Goal: Obtain resource: Obtain resource

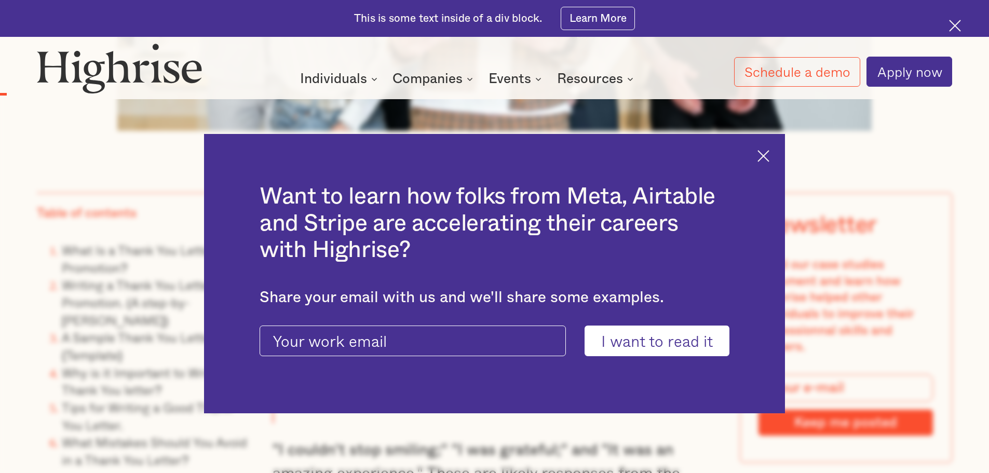
scroll to position [830, 0]
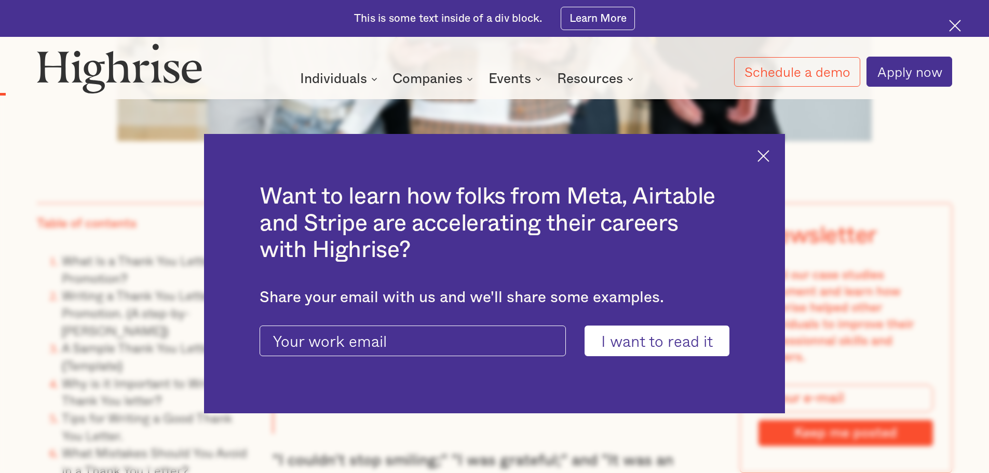
click at [764, 153] on img at bounding box center [763, 156] width 12 height 12
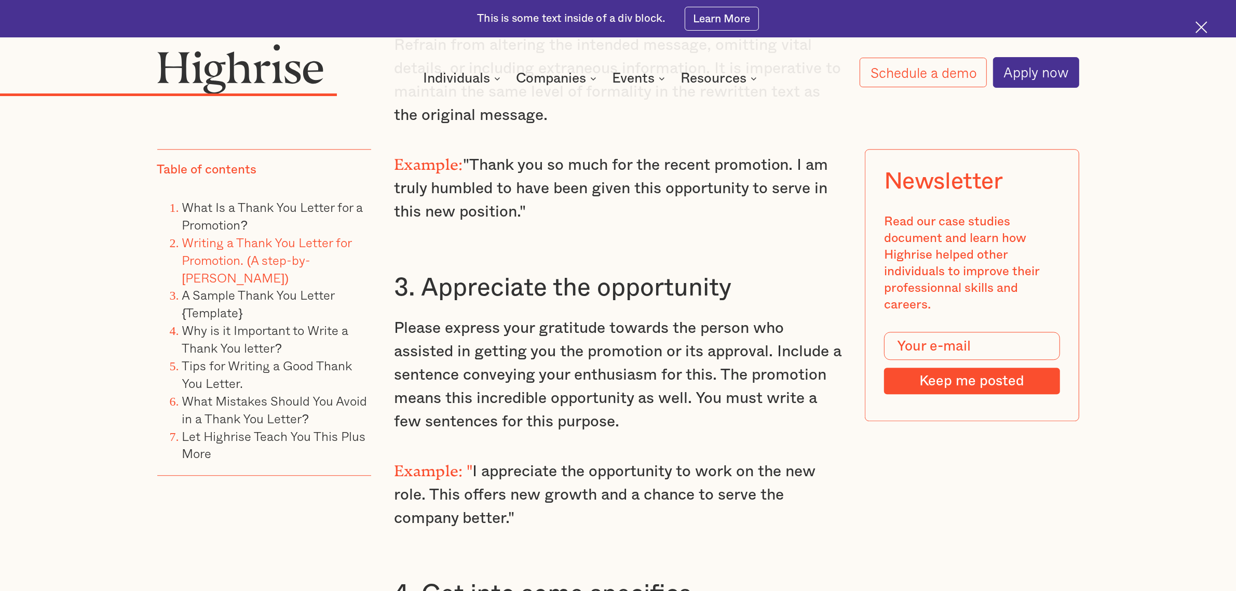
scroll to position [3334, 0]
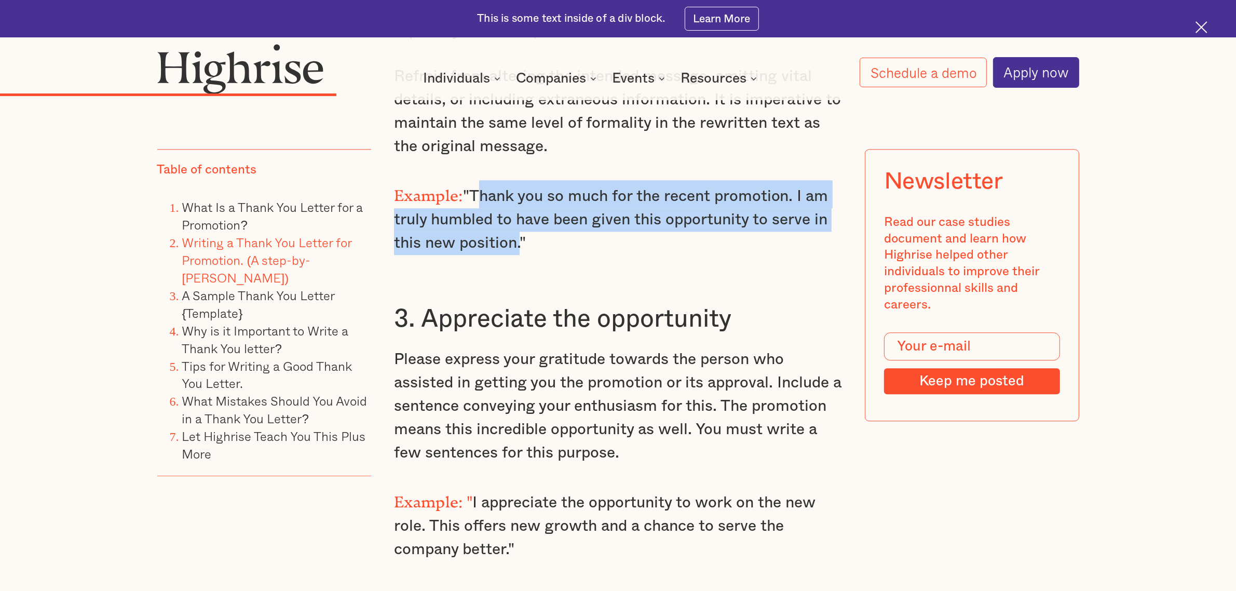
drag, startPoint x: 471, startPoint y: 163, endPoint x: 514, endPoint y: 216, distance: 68.2
click at [514, 216] on p "Example: "Thank you so much for the recent promotion. I am truly humbled to hav…" at bounding box center [618, 217] width 448 height 75
copy p "Thank you so much for the recent promotion. I am truly humbled to have been giv…"
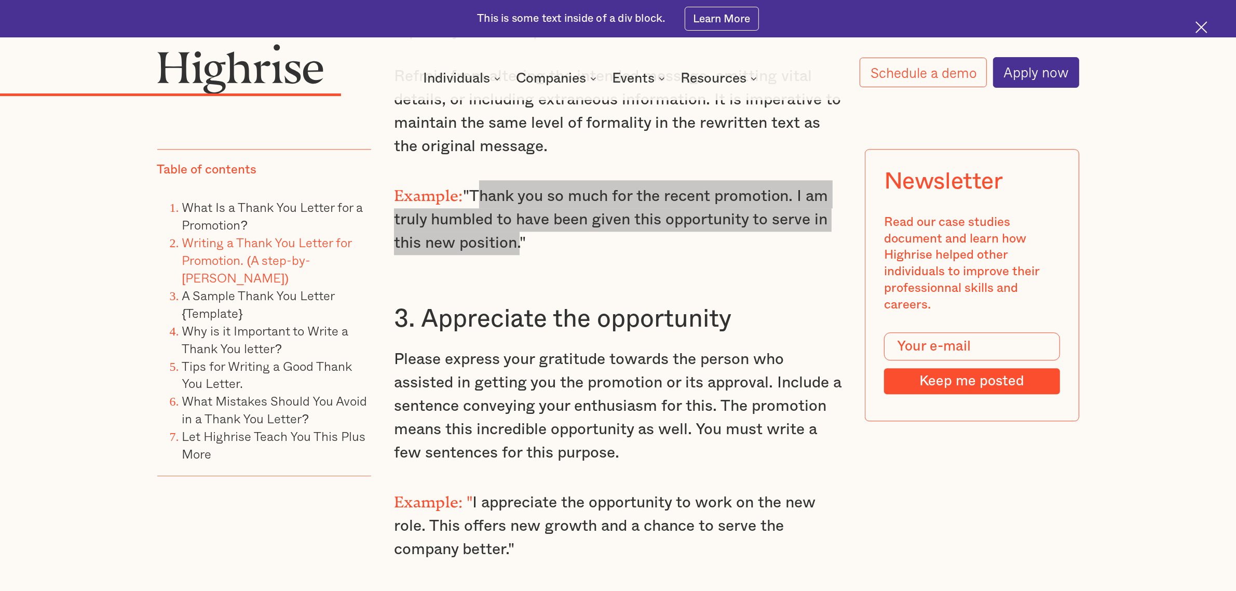
scroll to position [3464, 0]
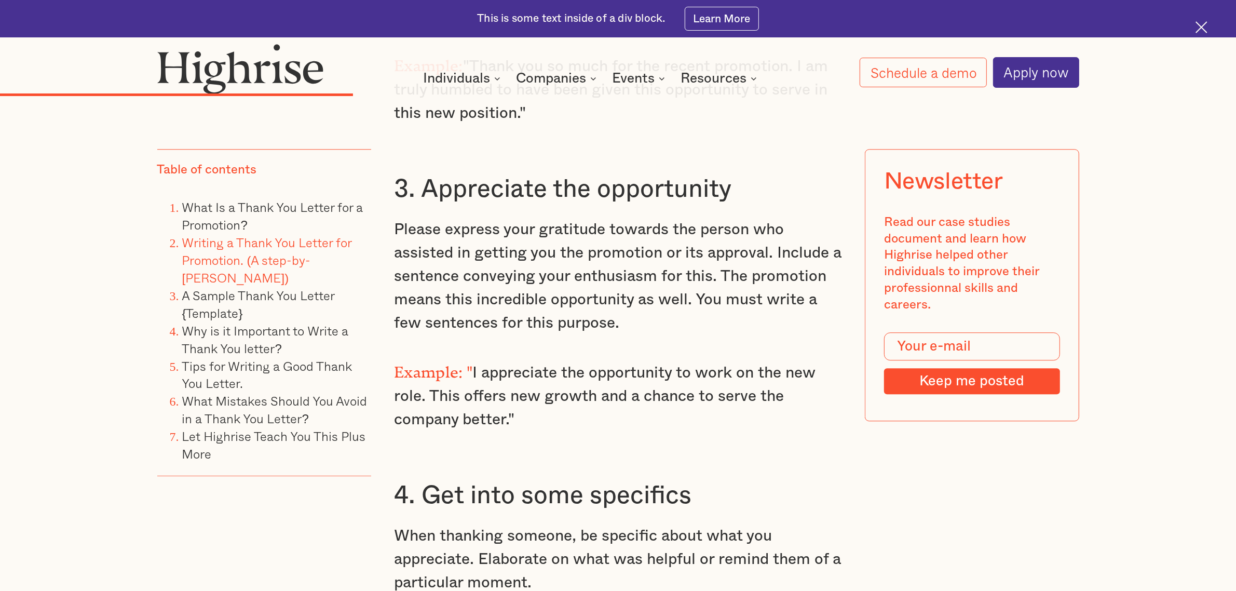
click at [540, 357] on p "Example: " I appreciate the opportunity to work on the new role. This offers ne…" at bounding box center [618, 394] width 448 height 75
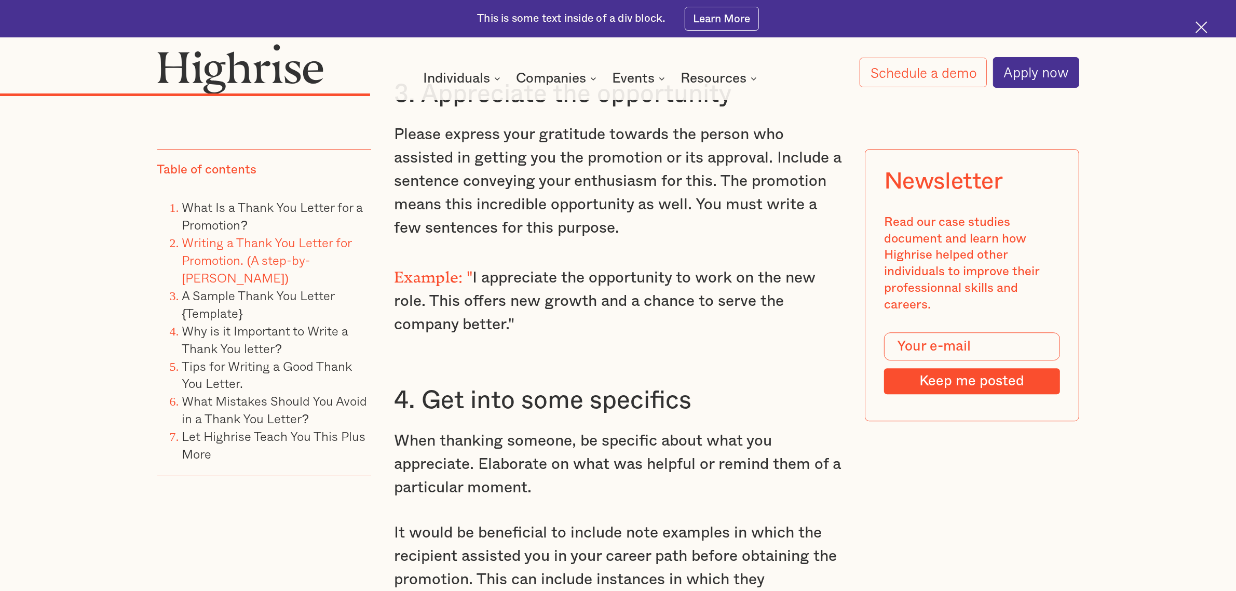
scroll to position [3529, 0]
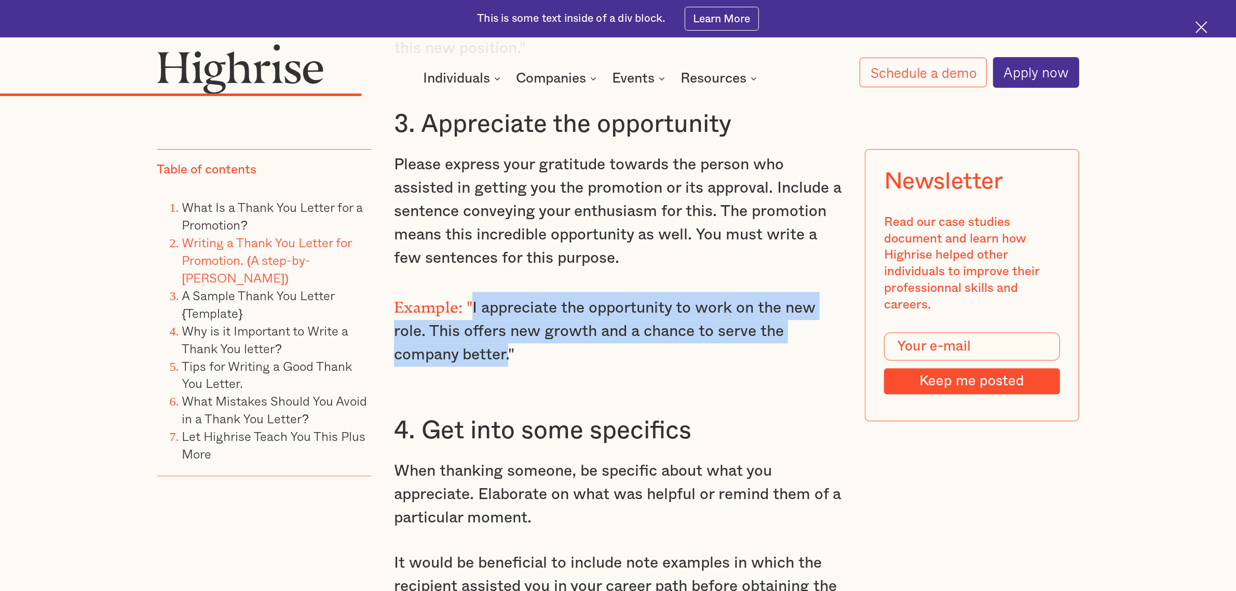
drag, startPoint x: 473, startPoint y: 274, endPoint x: 509, endPoint y: 323, distance: 60.8
click at [509, 323] on p "Example: " I appreciate the opportunity to work on the new role. This offers ne…" at bounding box center [618, 329] width 448 height 75
copy p "I appreciate the opportunity to work on the new role. This offers new growth an…"
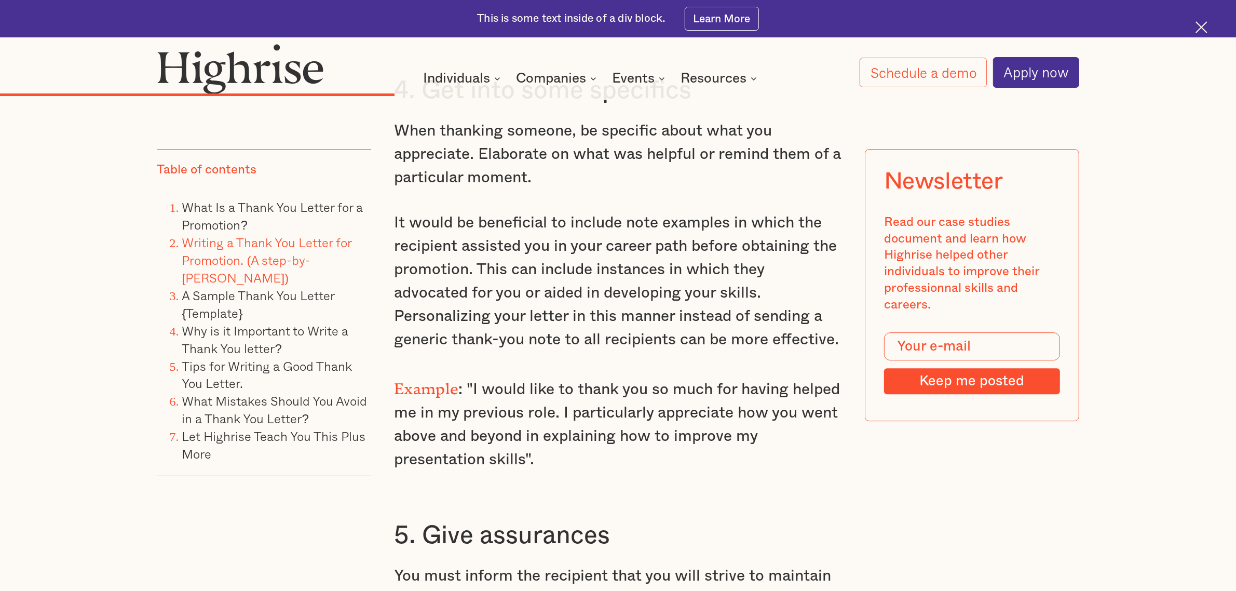
scroll to position [3983, 0]
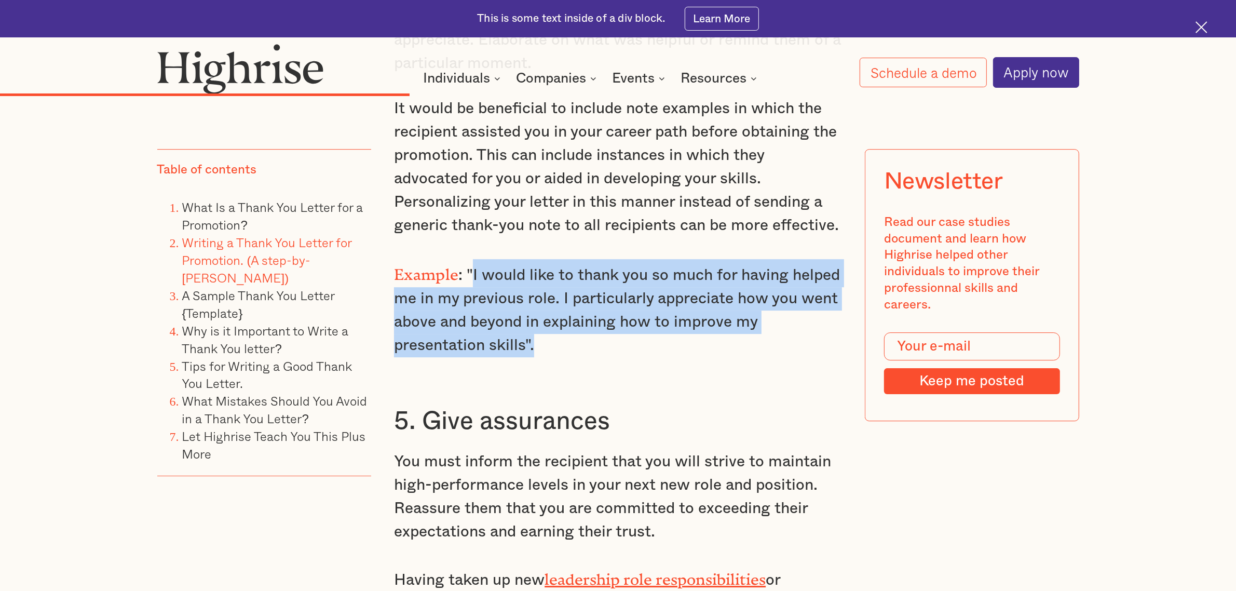
drag, startPoint x: 474, startPoint y: 238, endPoint x: 577, endPoint y: 312, distance: 127.2
click at [577, 312] on p "Example : "I would like to thank you so much for having helped me in my previou…" at bounding box center [618, 308] width 448 height 98
copy p "I would like to thank you so much for having helped me in my previous role. I p…"
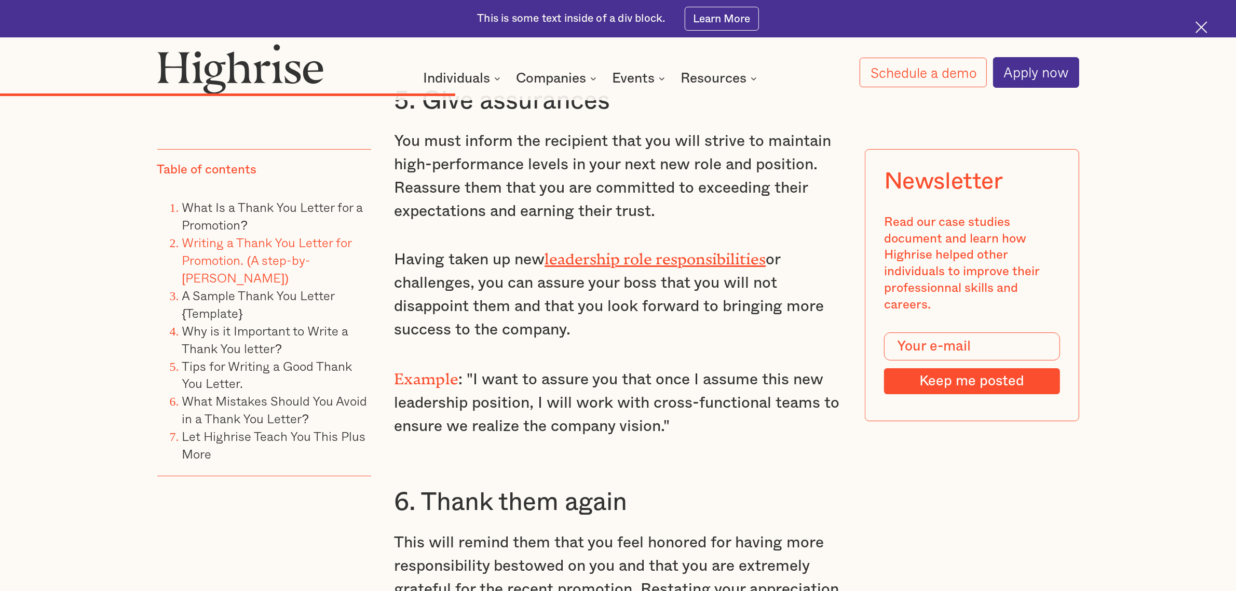
scroll to position [4372, 0]
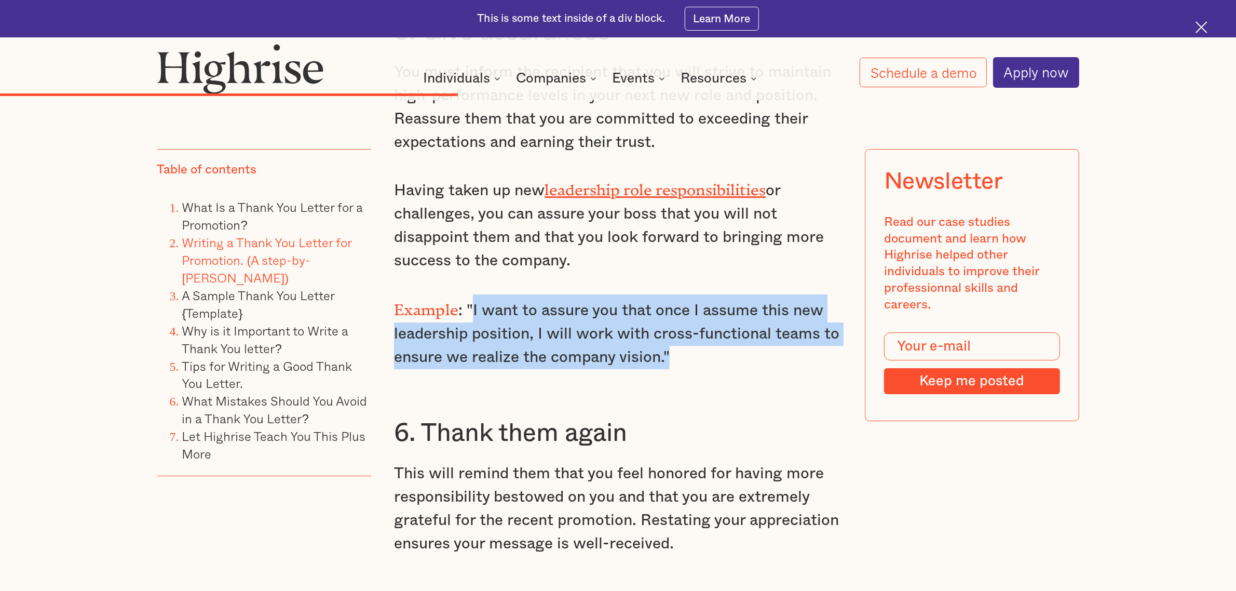
drag, startPoint x: 471, startPoint y: 266, endPoint x: 721, endPoint y: 320, distance: 255.9
click at [721, 320] on p "Example : "I want to assure you that once I assume this new leadership position…" at bounding box center [618, 331] width 448 height 75
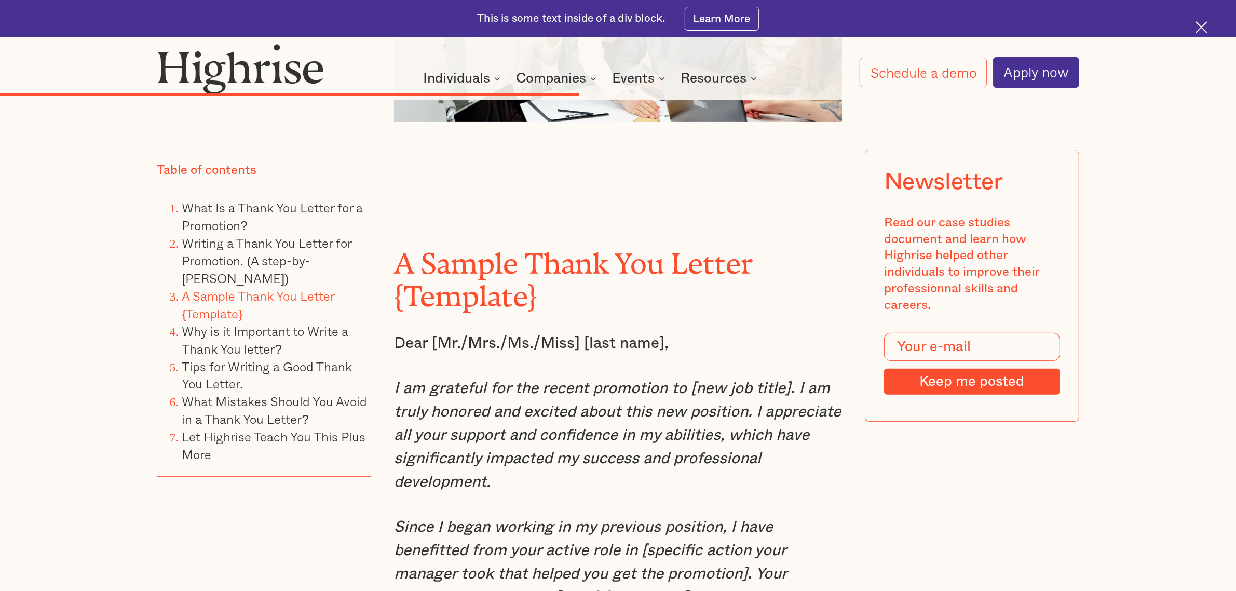
scroll to position [5410, 0]
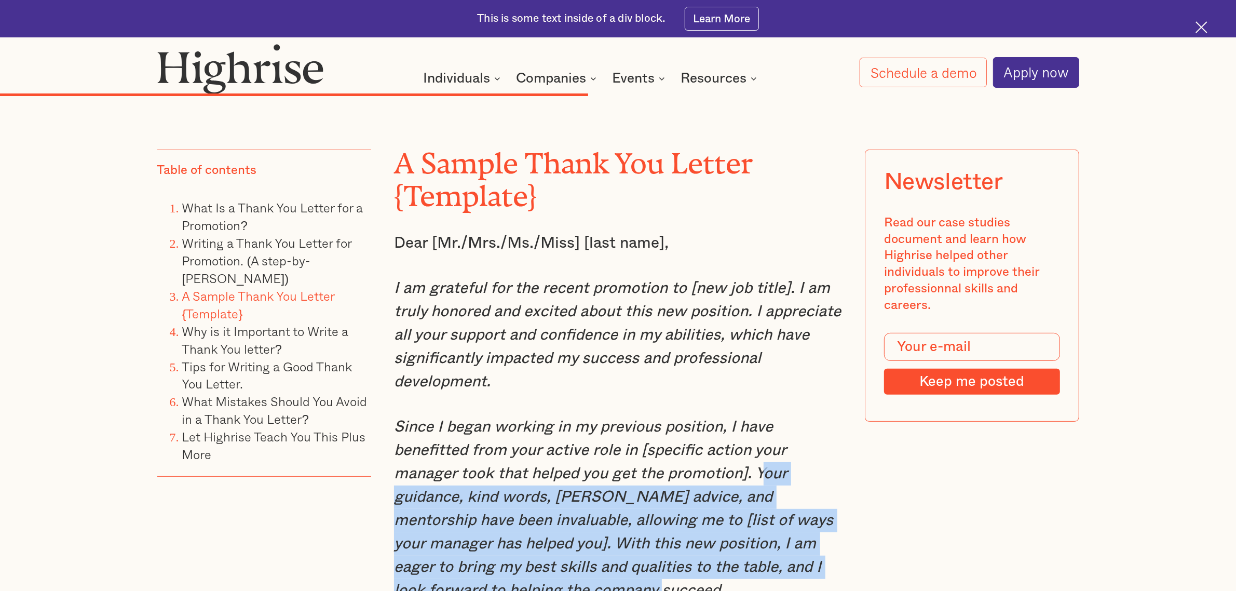
drag, startPoint x: 758, startPoint y: 437, endPoint x: 783, endPoint y: 550, distance: 115.7
click at [783, 472] on p "Since I began working in my previous position, I have benefitted from your acti…" at bounding box center [618, 508] width 448 height 187
copy em "our guidance, kind words, [PERSON_NAME] advice, and mentorship have been invalu…"
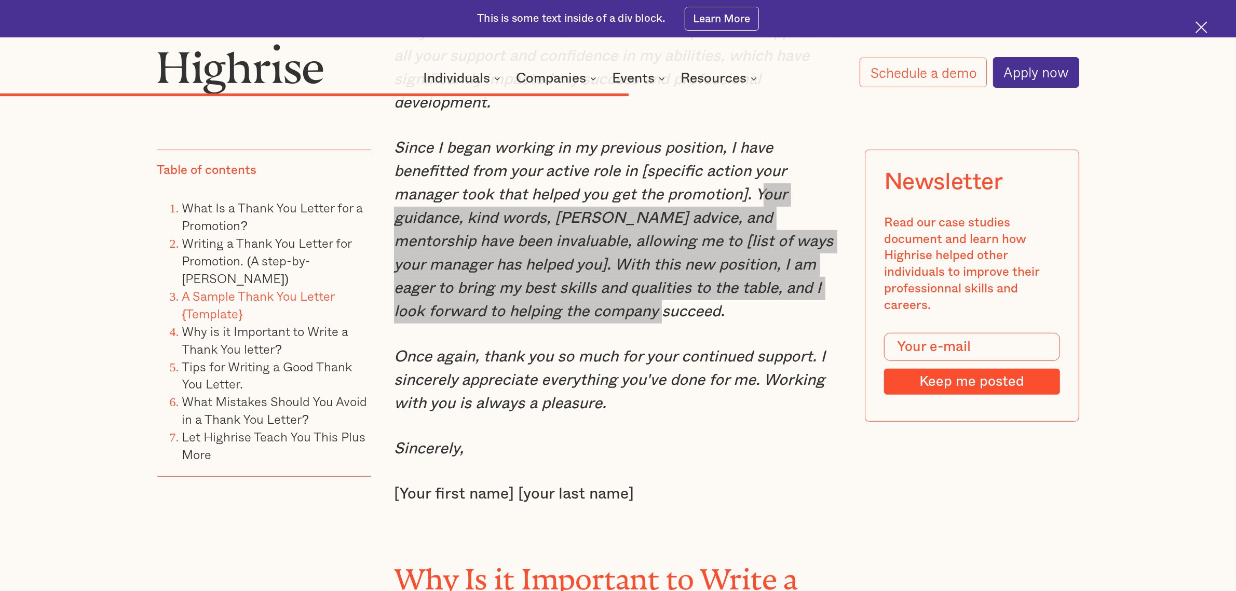
scroll to position [5734, 0]
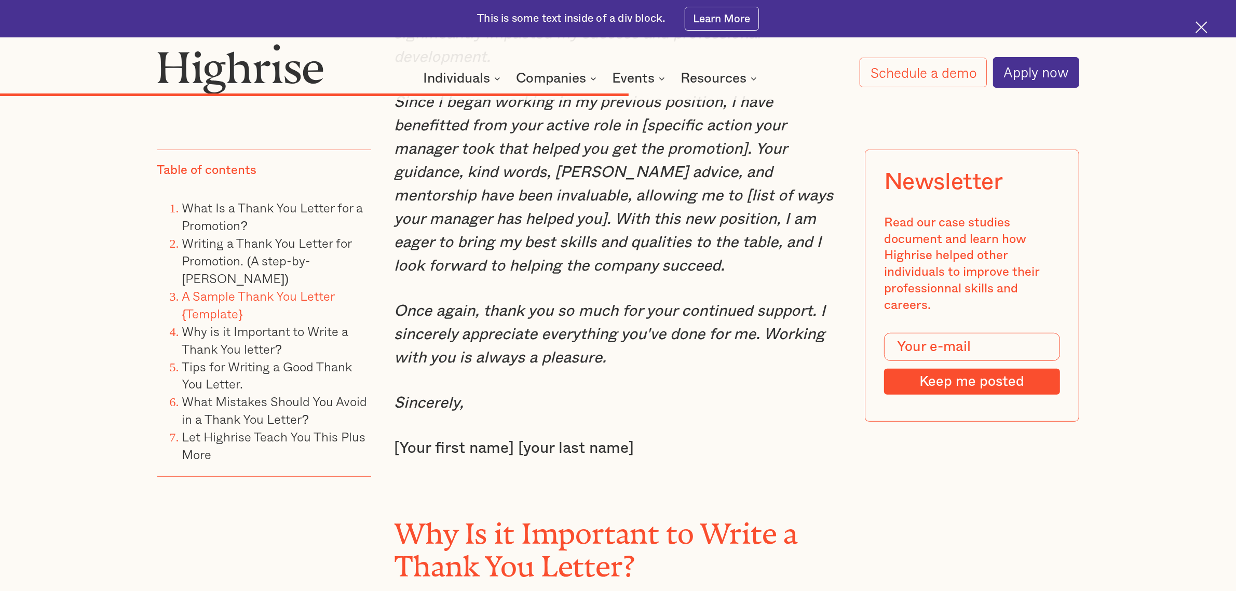
click at [410, 303] on em "Once again, thank you so much for your continued support. I sincerely appreciat…" at bounding box center [609, 334] width 431 height 62
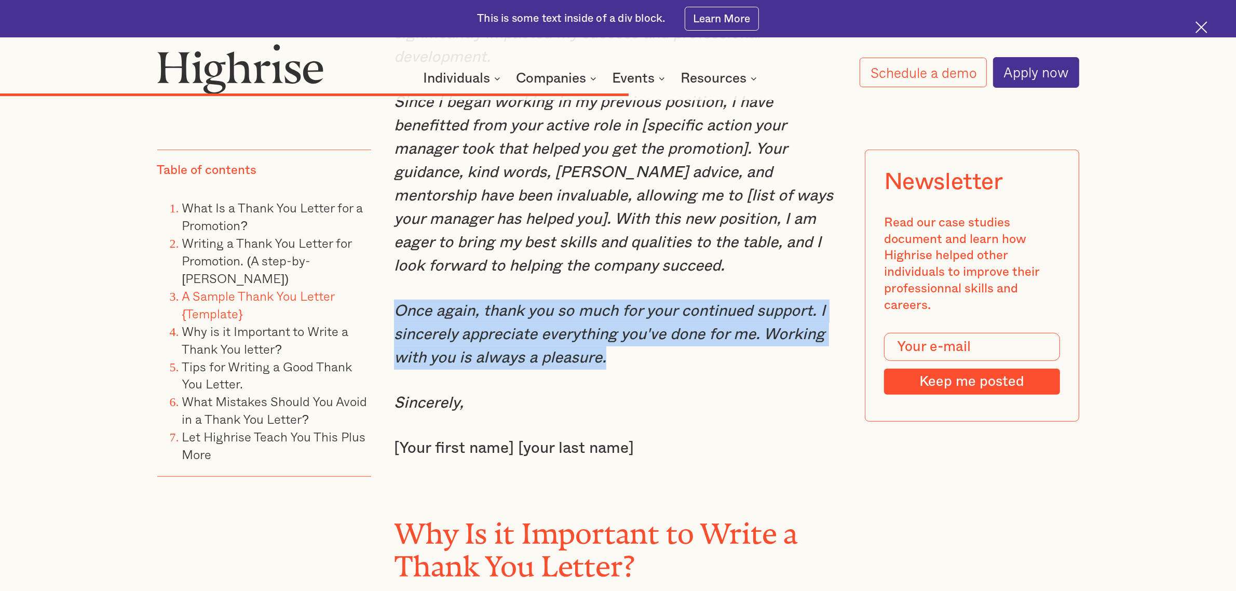
drag, startPoint x: 395, startPoint y: 270, endPoint x: 673, endPoint y: 321, distance: 282.2
click at [673, 321] on p "Once again, thank you so much for your continued support. I sincerely appreciat…" at bounding box center [618, 334] width 448 height 70
copy em "Once again, thank you so much for your continued support. I sincerely appreciat…"
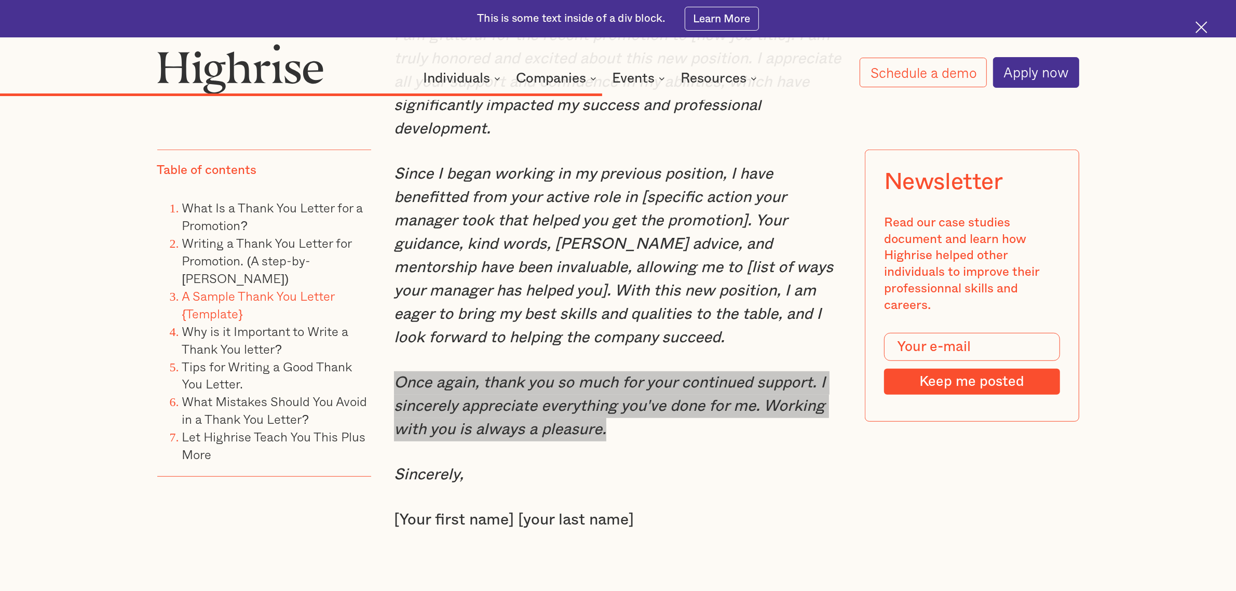
scroll to position [5475, 0]
